Goal: Transaction & Acquisition: Purchase product/service

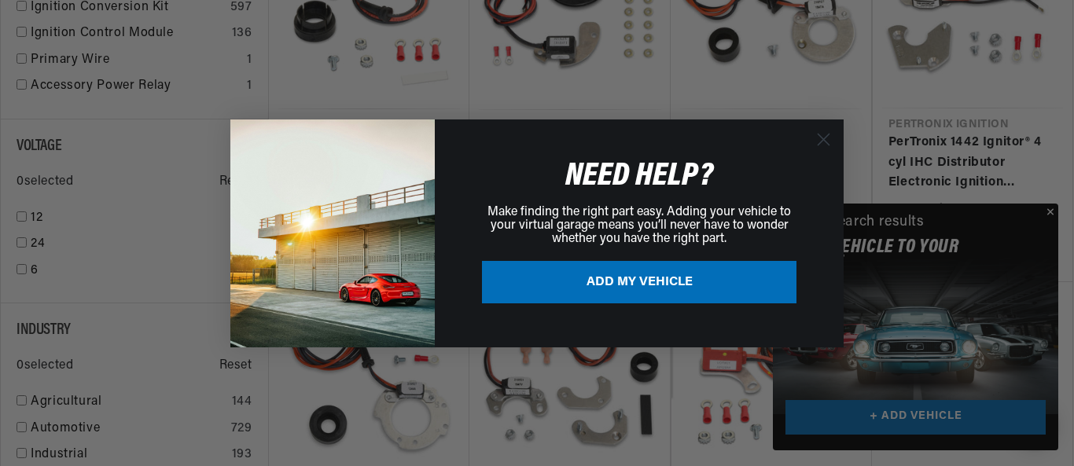
scroll to position [0, 1865]
click at [719, 281] on button "ADD MY VEHICLE" at bounding box center [639, 282] width 314 height 42
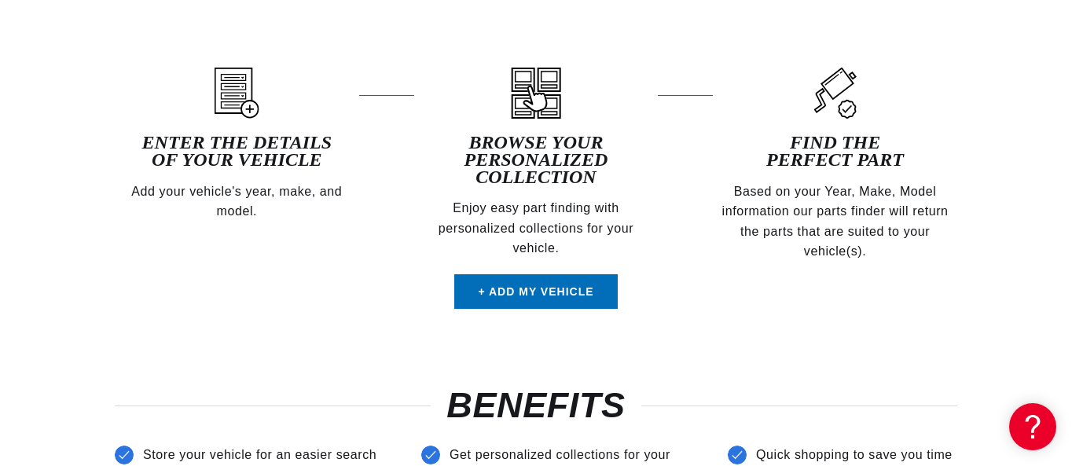
scroll to position [547, 0]
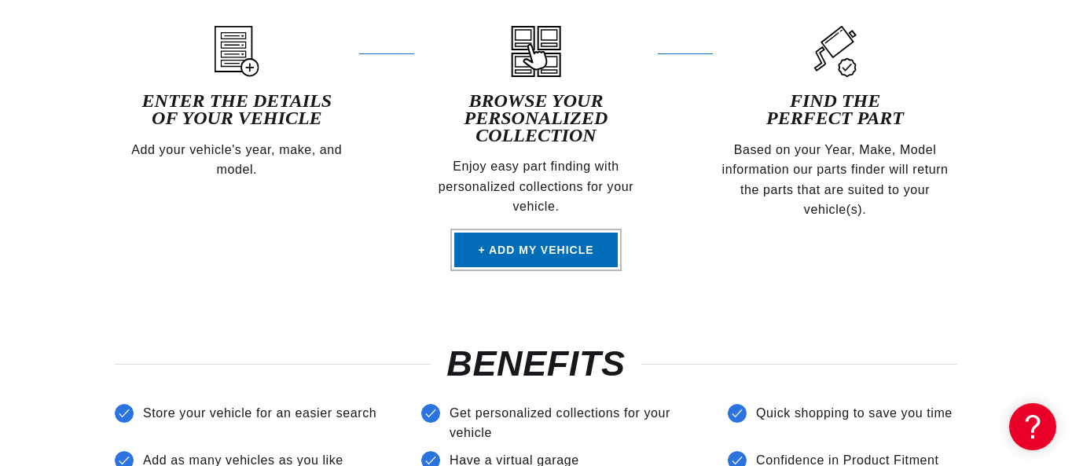
click at [573, 256] on link "+ Add my vehicle" at bounding box center [535, 250] width 163 height 35
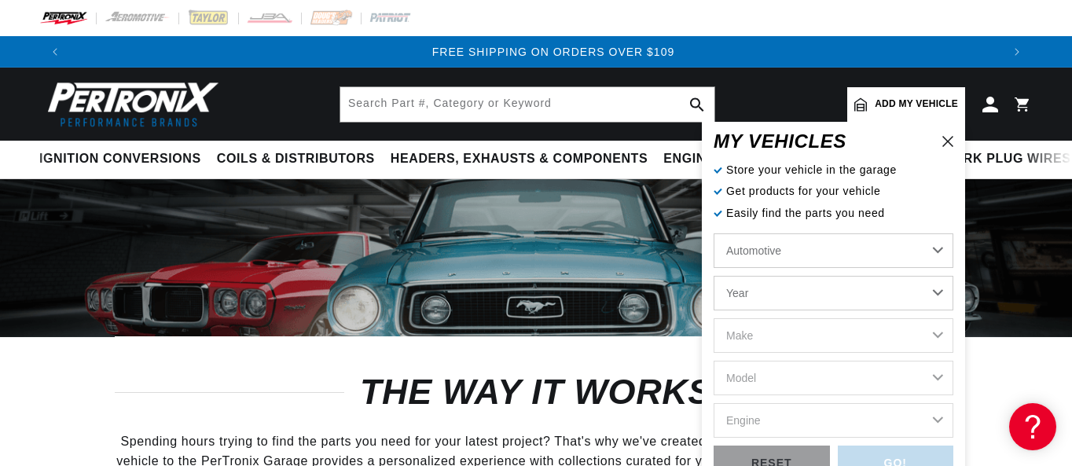
scroll to position [0, 1862]
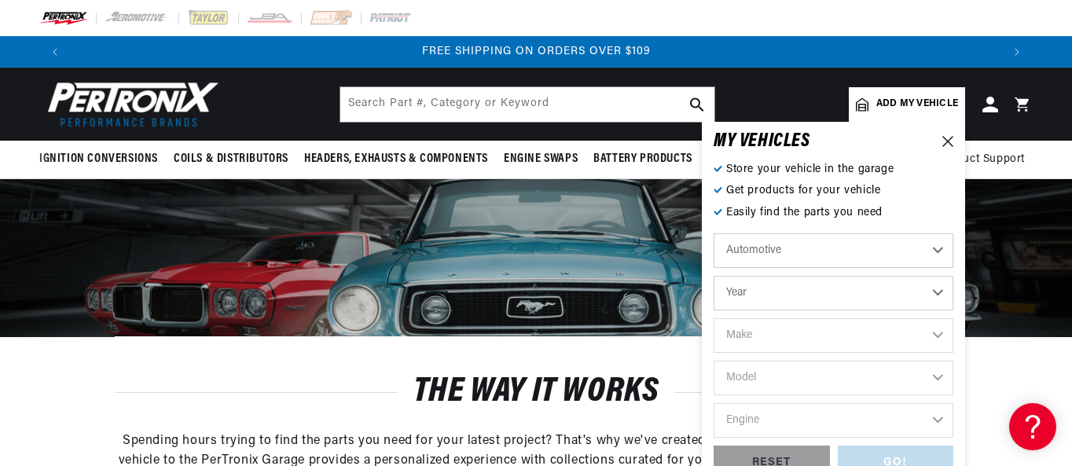
click at [778, 248] on select "Automotive Agricultural Industrial Marine Motorcycle" at bounding box center [834, 250] width 240 height 35
click at [870, 255] on select "Automotive Agricultural Industrial Marine Motorcycle" at bounding box center [834, 250] width 240 height 35
click at [714, 233] on select "Automotive Agricultural Industrial Marine Motorcycle" at bounding box center [834, 250] width 240 height 35
select select "Industrial"
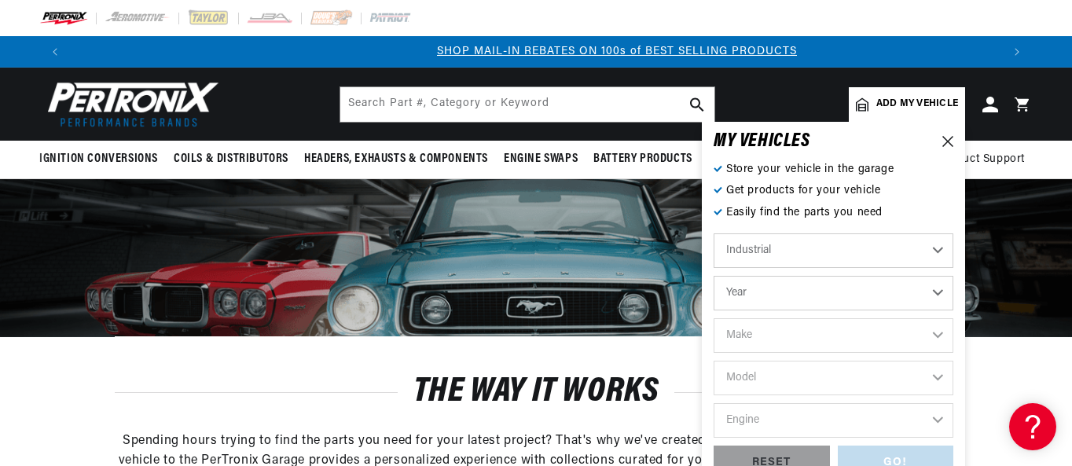
scroll to position [0, 931]
click at [882, 292] on select "Year 1990 1986 1984 1983 1982 1981 1980 1979 1978 1977 1976 1975 1974 1973 1972…" at bounding box center [834, 293] width 240 height 35
click at [935, 249] on select "Automotive Agricultural Industrial Marine Motorcycle" at bounding box center [834, 250] width 240 height 35
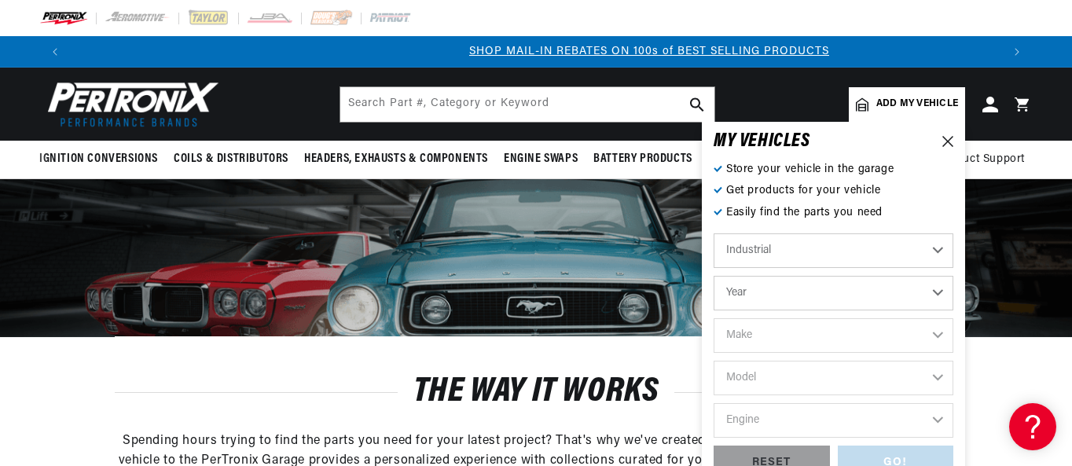
scroll to position [0, 931]
click at [938, 288] on select "Year 1990 1986 1984 1983 1982 1981 1980 1979 1978 1977 1976 1975 1974 1973 1972…" at bounding box center [834, 293] width 240 height 35
select select "1977"
click at [714, 276] on select "Year 1990 1986 1984 1983 1982 1981 1980 1979 1978 1977 1976 1975 1974 1973 1972…" at bounding box center [834, 293] width 240 height 35
select select "1977"
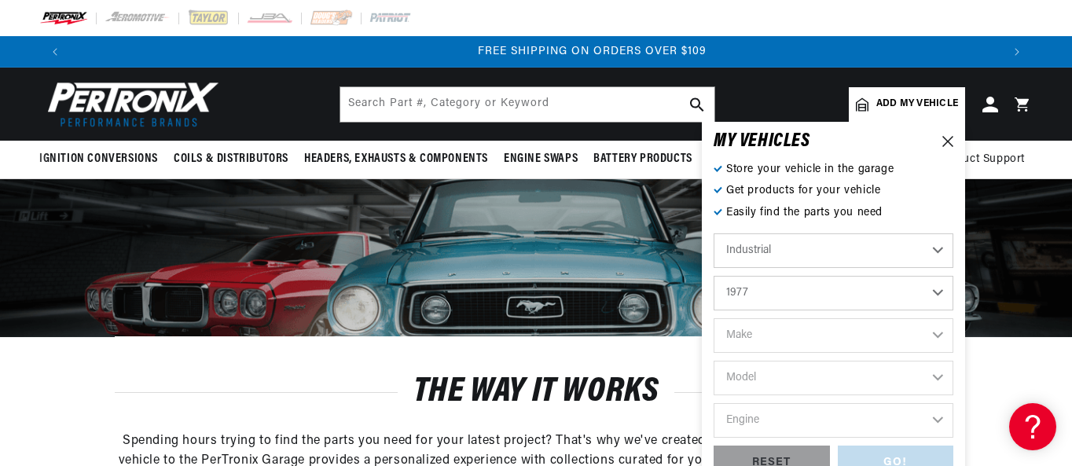
scroll to position [0, 1862]
click at [830, 338] on select "Make Allis Chalmers Caterpillar Clark Eaton, Yale, Towne Ford Towmotor White" at bounding box center [834, 335] width 240 height 35
select select "Clark"
click at [714, 318] on select "Make Allis Chalmers Caterpillar Clark Eaton, Yale, Towne Ford Towmotor White" at bounding box center [834, 335] width 240 height 35
select select "Clark"
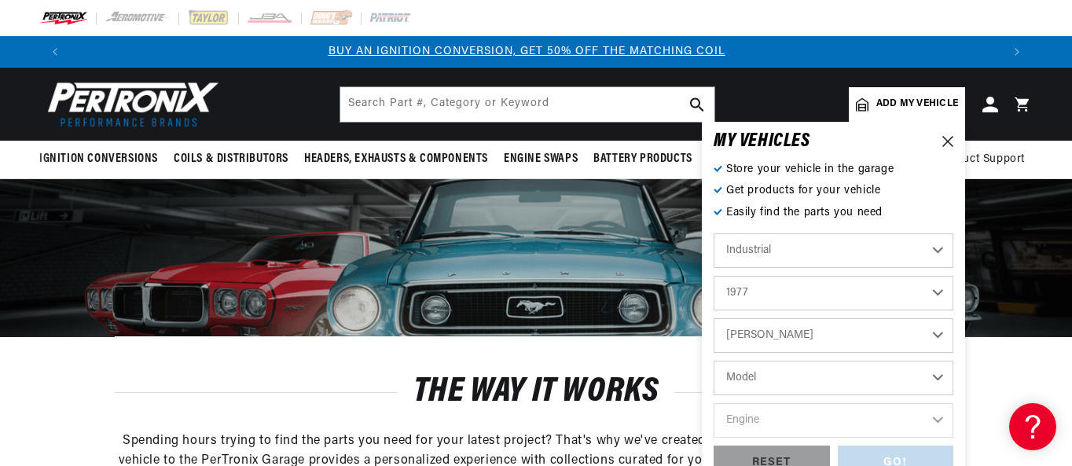
scroll to position [0, 0]
click at [800, 372] on select "Model All models Clarkat IT40B" at bounding box center [834, 378] width 240 height 35
click at [932, 377] on select "Model All models Clarkat IT40B" at bounding box center [834, 378] width 240 height 35
click at [938, 374] on select "Model All models Clarkat IT40B" at bounding box center [834, 378] width 240 height 35
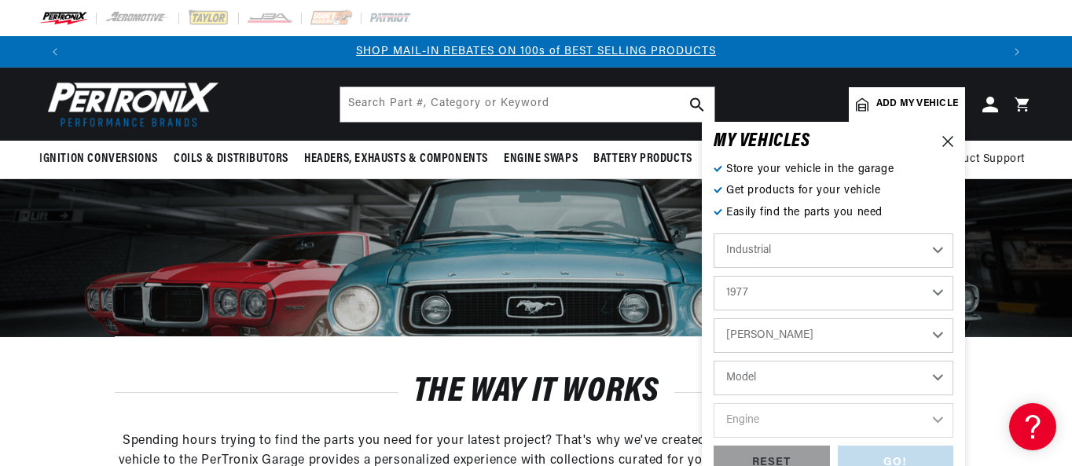
select select "All-models"
click at [714, 361] on select "Model All models Clarkat IT40B" at bounding box center [834, 378] width 240 height 35
select select "All-models"
click at [939, 420] on select "Engine 4 6" at bounding box center [834, 420] width 240 height 35
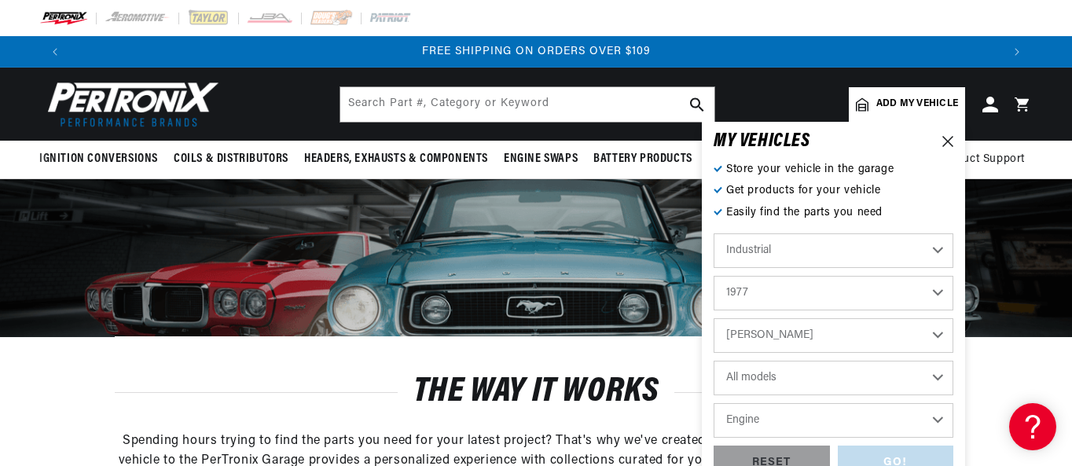
select select "4"
click at [714, 403] on select "Engine 4 6" at bounding box center [834, 420] width 240 height 35
select select "4"
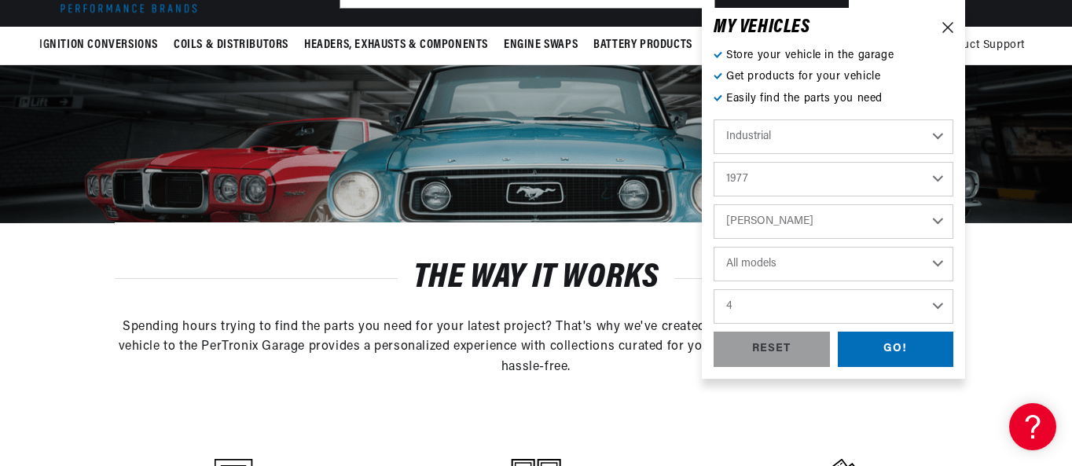
scroll to position [0, 0]
click at [907, 356] on div "GO!" at bounding box center [896, 349] width 116 height 35
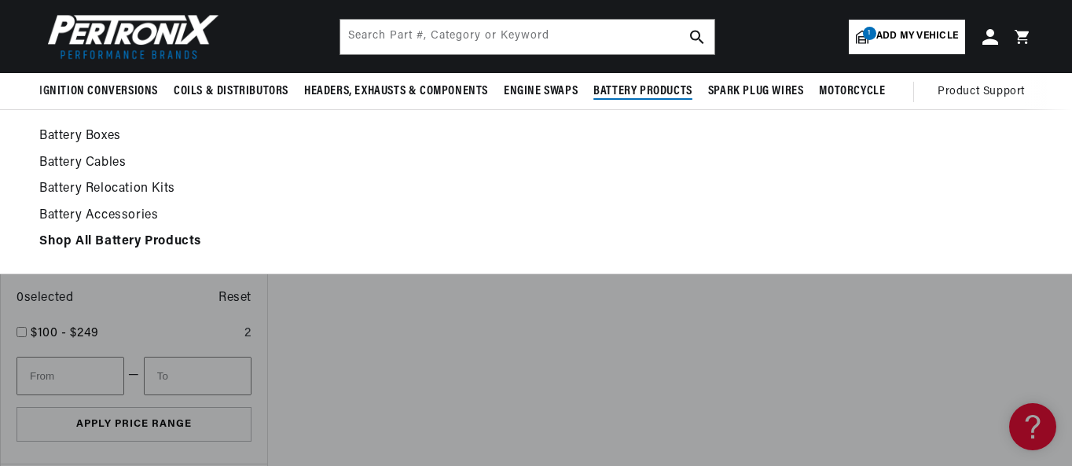
scroll to position [277, 0]
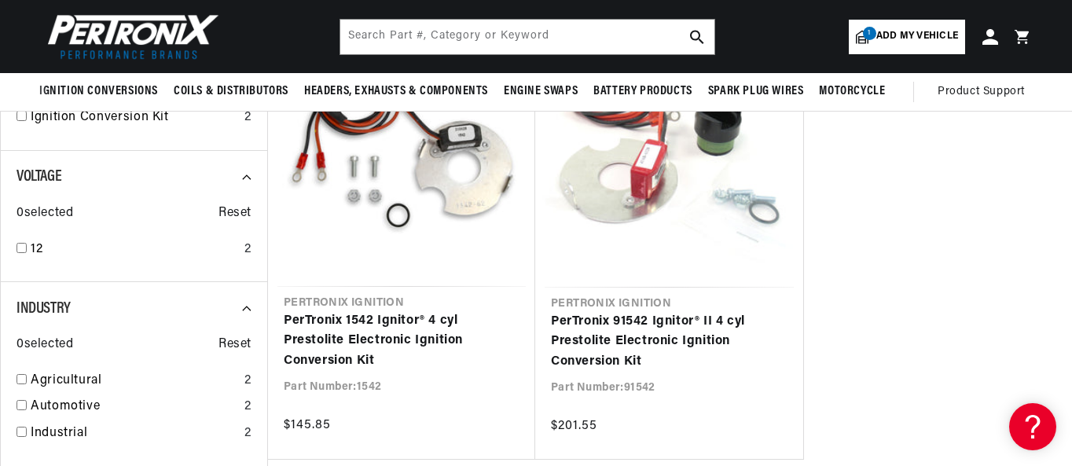
drag, startPoint x: 903, startPoint y: 281, endPoint x: 927, endPoint y: 270, distance: 25.7
click at [927, 270] on ul "Pertronix Ignition PerTronix 1542 Ignitor® 4 cyl Prestolite Electronic Ignition…" at bounding box center [669, 239] width 804 height 441
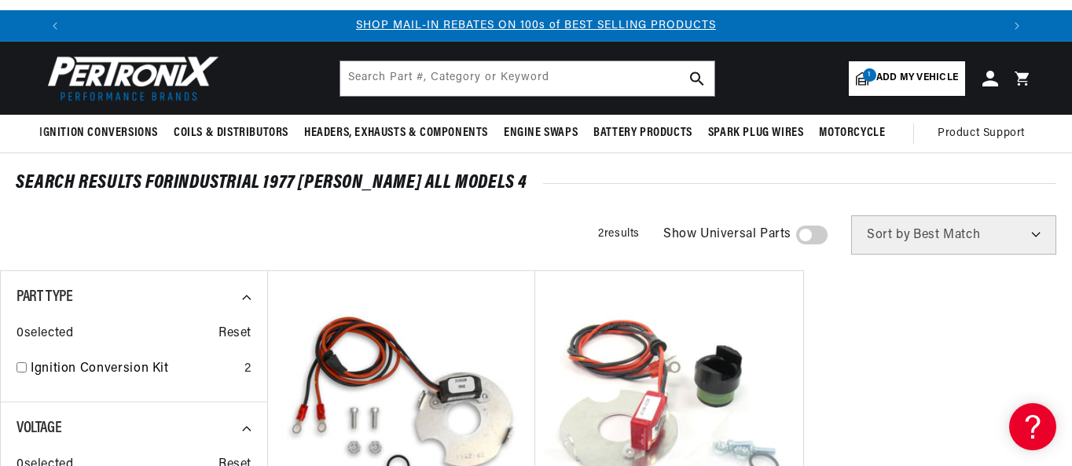
scroll to position [17, 0]
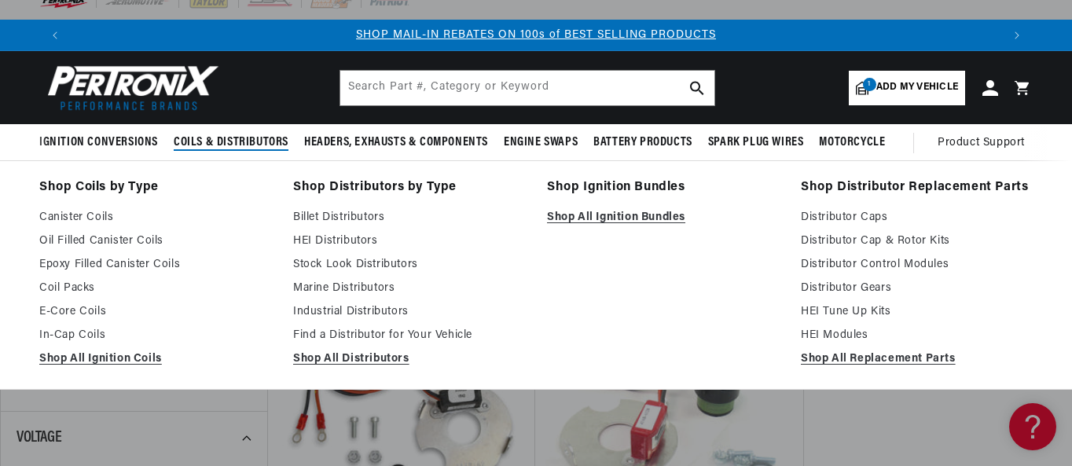
click at [238, 137] on span "Coils & Distributors" at bounding box center [231, 142] width 115 height 17
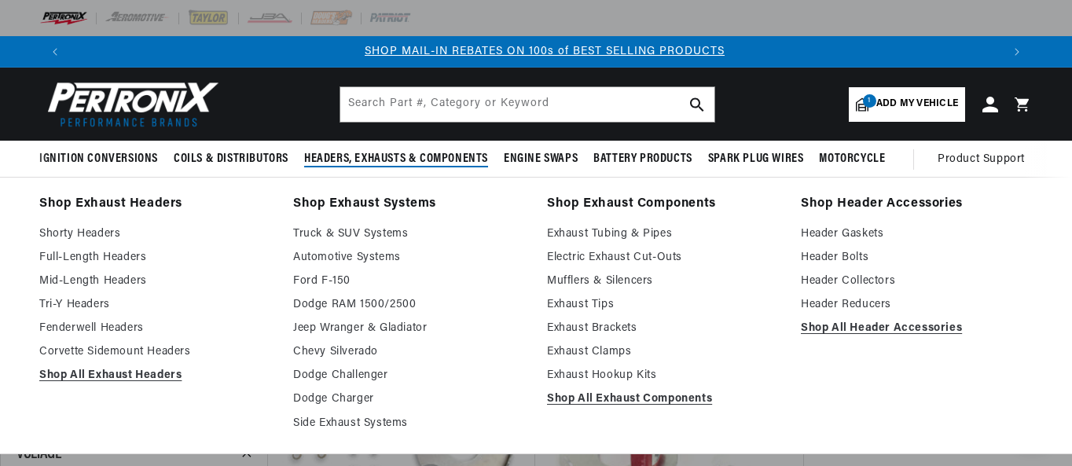
scroll to position [0, 931]
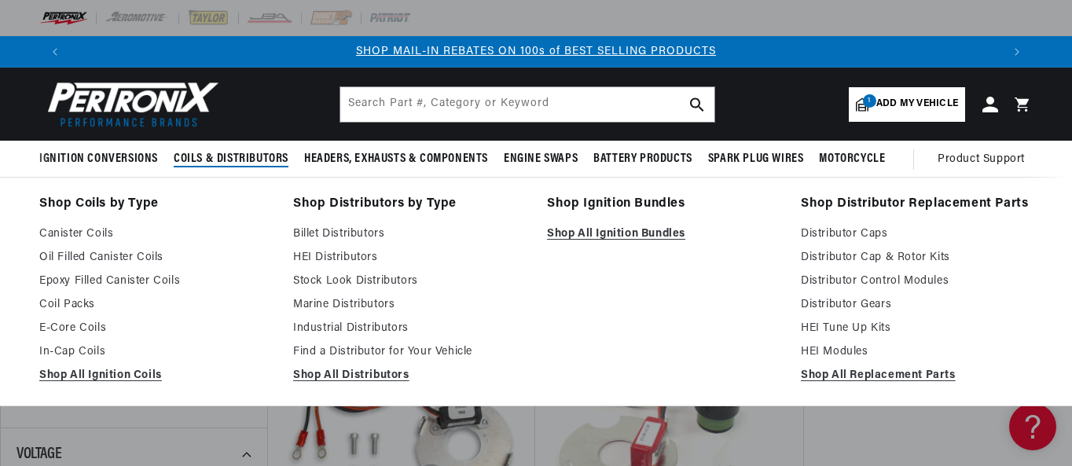
click at [254, 159] on span "Coils & Distributors" at bounding box center [231, 159] width 115 height 17
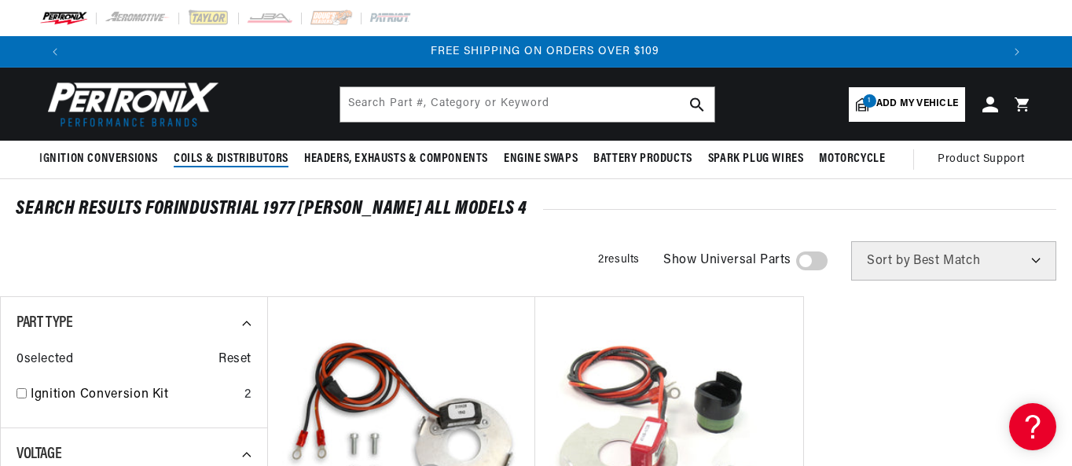
scroll to position [0, 1862]
click at [254, 159] on span "Coils & Distributors" at bounding box center [231, 159] width 115 height 17
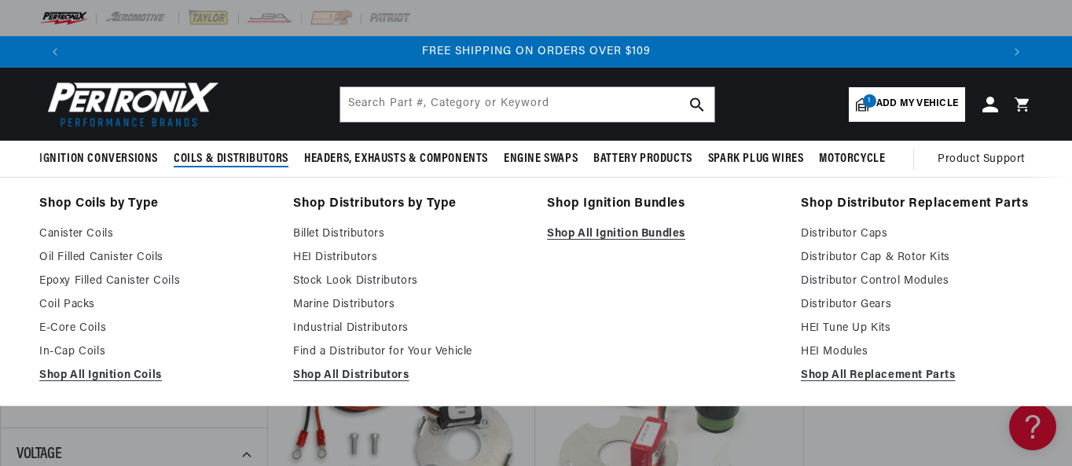
click at [254, 159] on span "Coils & Distributors" at bounding box center [231, 159] width 115 height 17
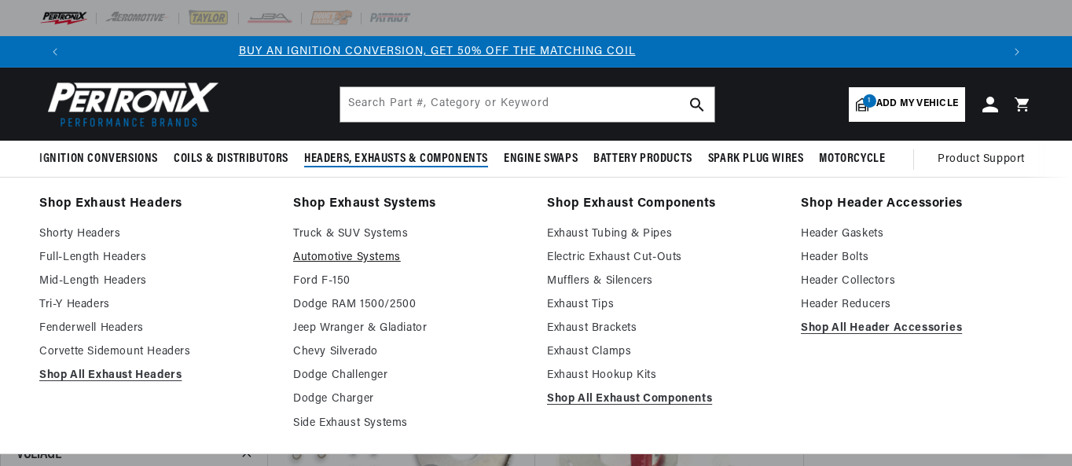
scroll to position [0, 0]
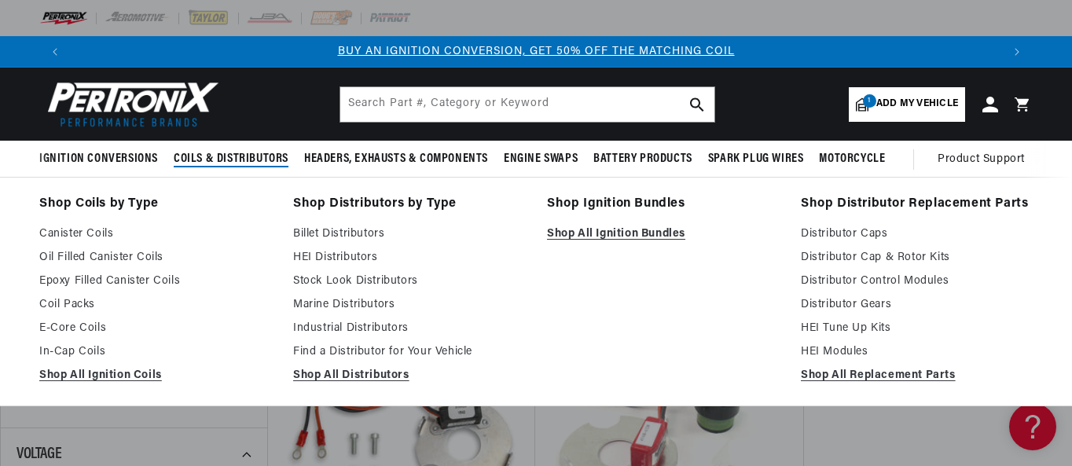
click at [215, 156] on span "Coils & Distributors" at bounding box center [231, 159] width 115 height 17
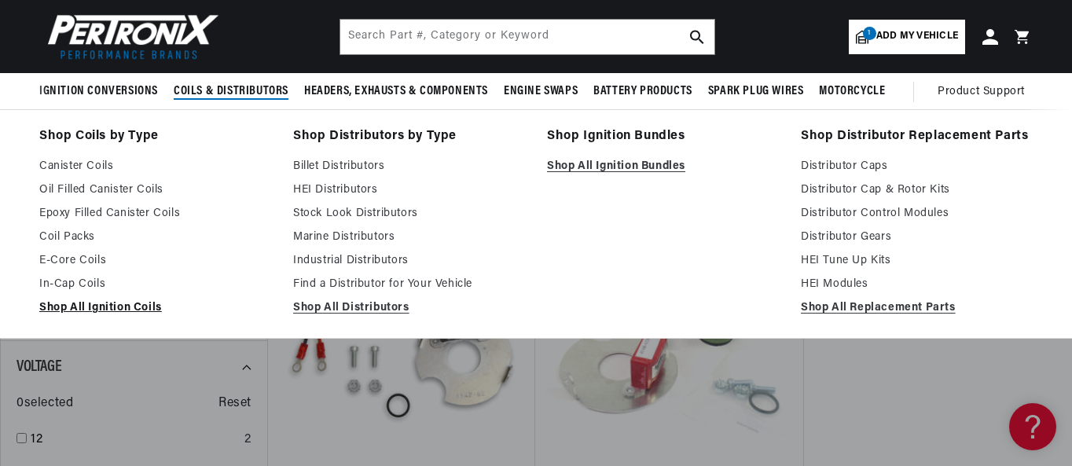
scroll to position [0, 1862]
click at [153, 303] on link "Shop All Ignition Coils" at bounding box center [155, 308] width 232 height 19
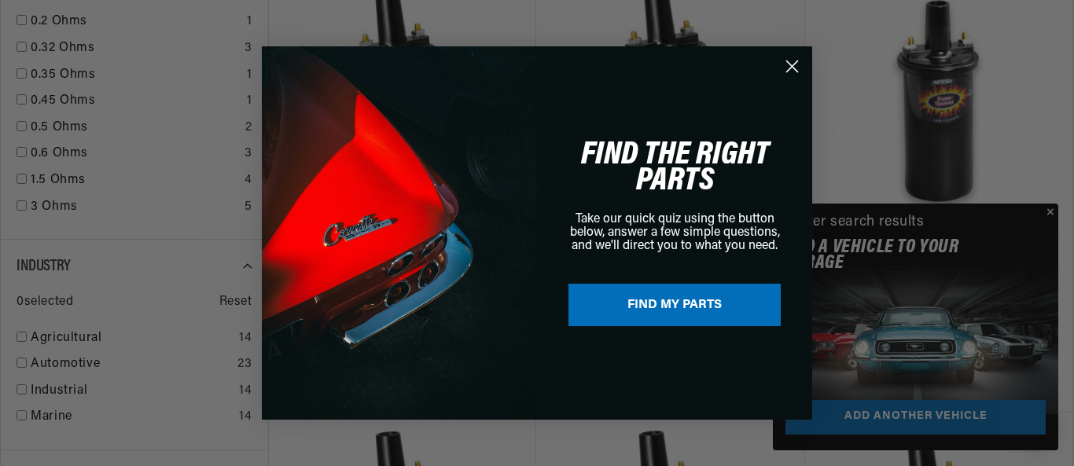
click at [1049, 211] on div "Close dialog FIND THE RIGHT PARTS Take our quick quiz using the button below, a…" at bounding box center [537, 233] width 1074 height 466
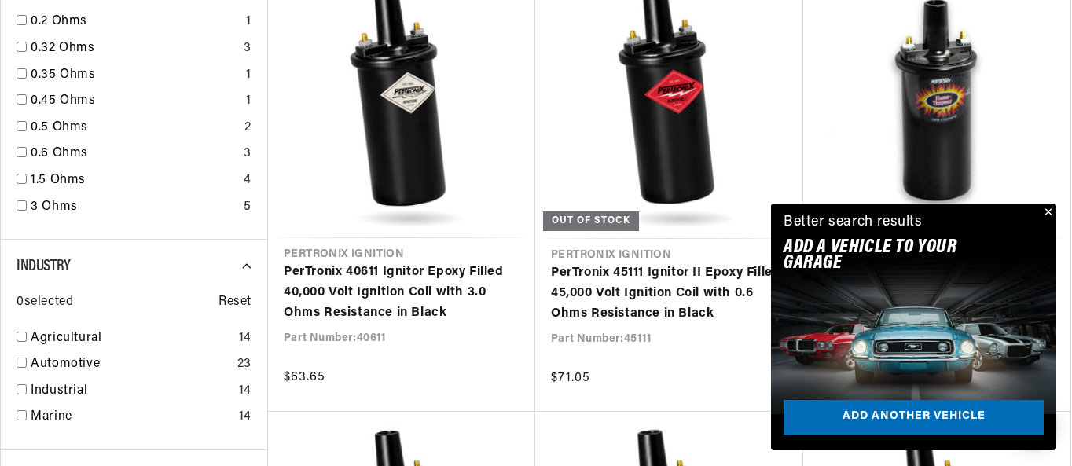
click at [1049, 211] on button "Close" at bounding box center [1047, 213] width 19 height 19
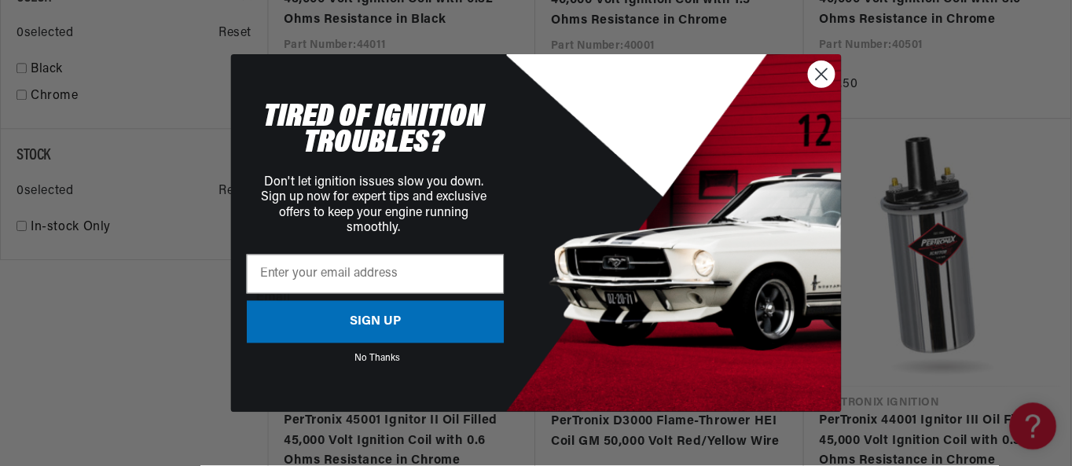
scroll to position [0, 1865]
click at [821, 75] on icon "Close dialog" at bounding box center [823, 73] width 11 height 11
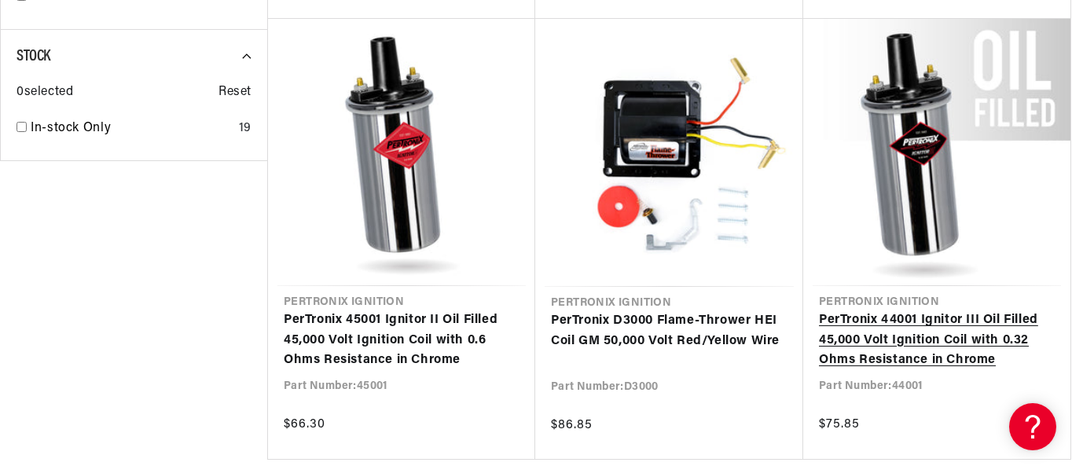
scroll to position [0, 931]
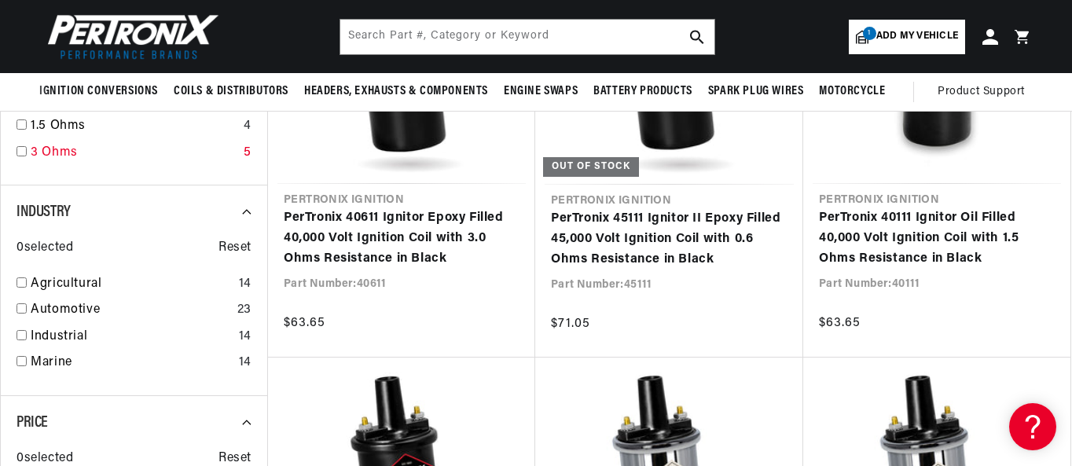
scroll to position [0, 1862]
click at [20, 151] on input "checkbox" at bounding box center [22, 151] width 10 height 10
checkbox input "true"
